Goal: Find specific page/section: Find specific page/section

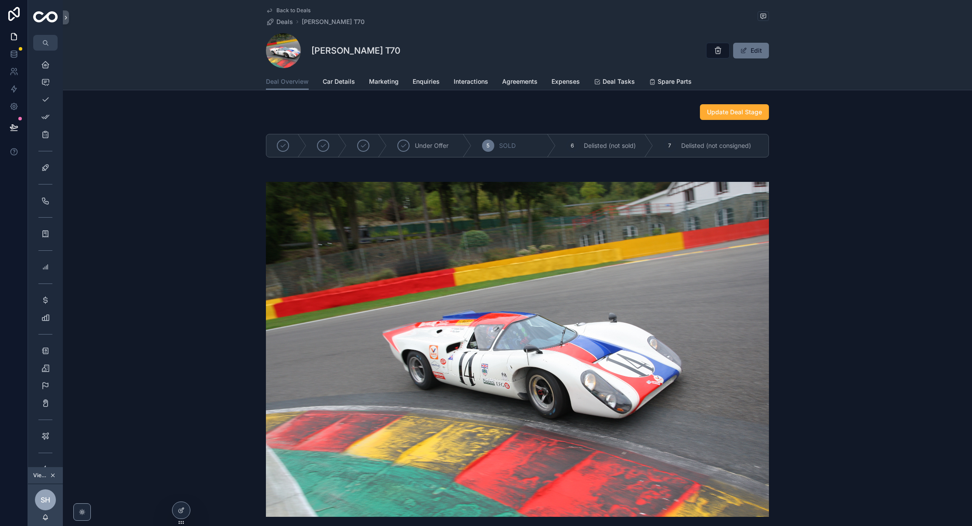
click at [805, 337] on div "scrollable content" at bounding box center [517, 349] width 909 height 363
click at [838, 172] on div "scrollable content" at bounding box center [517, 349] width 909 height 363
click at [829, 202] on div "scrollable content" at bounding box center [517, 349] width 909 height 363
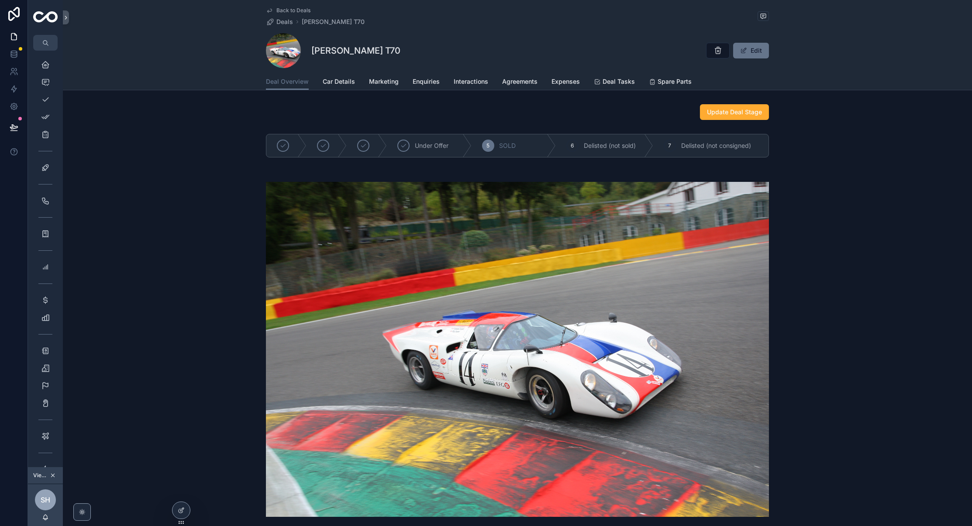
click at [831, 192] on div "scrollable content" at bounding box center [517, 349] width 909 height 363
